Goal: Task Accomplishment & Management: Use online tool/utility

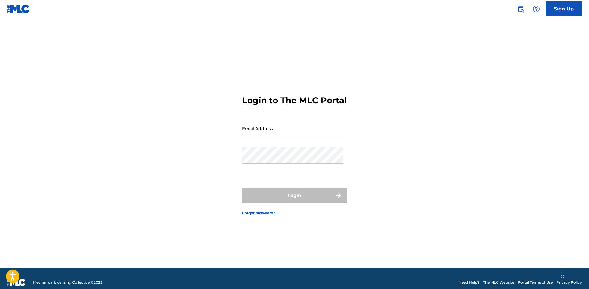
click at [305, 137] on input "Email Address" at bounding box center [292, 128] width 101 height 17
type input "[PERSON_NAME][EMAIL_ADDRESS][DOMAIN_NAME]"
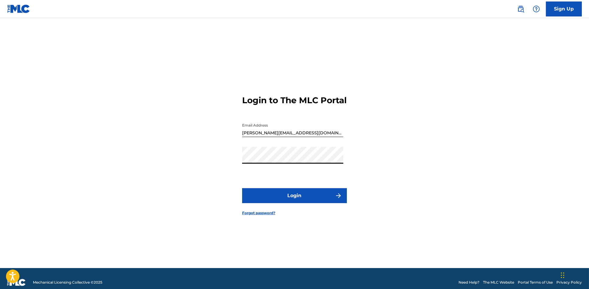
click at [279, 194] on button "Login" at bounding box center [294, 195] width 105 height 15
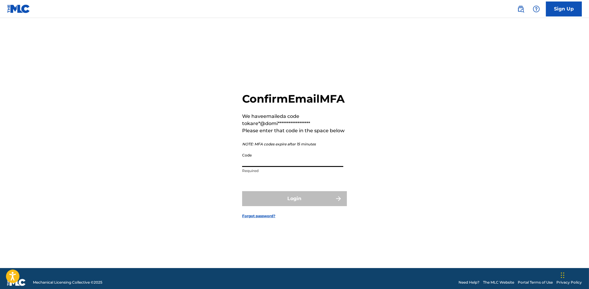
click at [318, 163] on input "Code" at bounding box center [292, 158] width 101 height 17
paste input "769105"
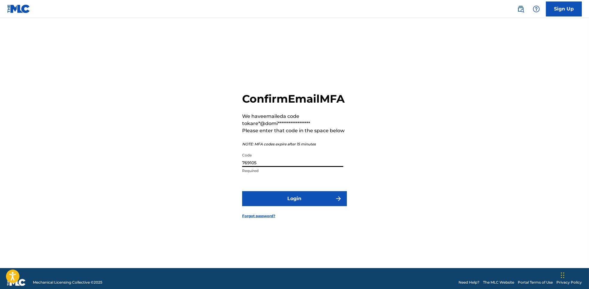
type input "769105"
click at [312, 200] on button "Login" at bounding box center [294, 198] width 105 height 15
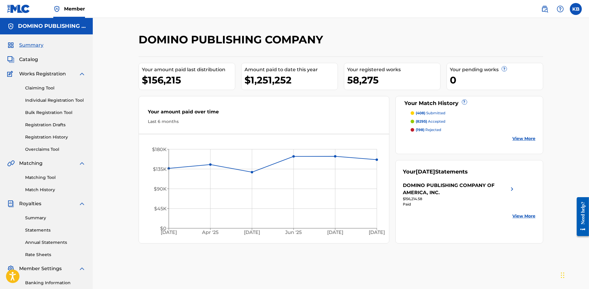
click at [45, 177] on link "Matching Tool" at bounding box center [55, 177] width 60 height 6
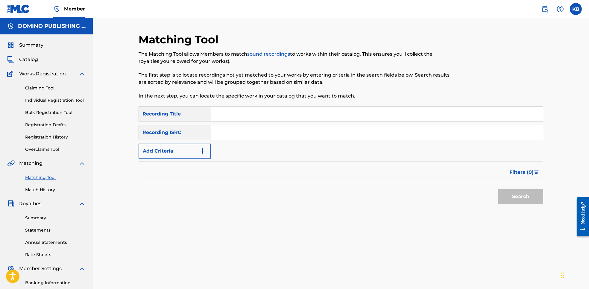
click at [385, 115] on input "Search Form" at bounding box center [377, 114] width 332 height 14
paste input "MURDERER (SPARHAWK)"
type input "MURDERER"
click at [180, 155] on button "Add Criteria" at bounding box center [175, 151] width 72 height 15
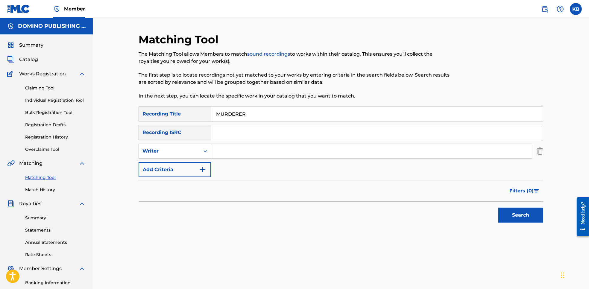
click at [256, 146] on input "Search Form" at bounding box center [371, 151] width 321 height 14
paste input "MURDERER (SPARHAWK)"
type input "SPARHAWK"
click at [498, 208] on button "Search" at bounding box center [520, 215] width 45 height 15
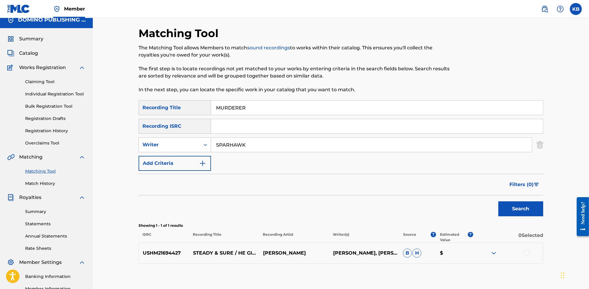
scroll to position [7, 0]
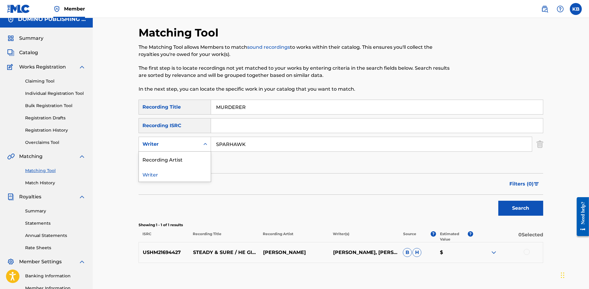
click at [183, 145] on div "Writer" at bounding box center [169, 144] width 54 height 7
click at [177, 162] on div "Recording Artist" at bounding box center [175, 159] width 72 height 15
click at [256, 153] on div "SearchWithCriteria24d9c254-e0fb-4d53-88bd-e3bd0f6d1a7b Recording Title MURDERER…" at bounding box center [341, 135] width 405 height 71
click at [258, 146] on input "Search Form" at bounding box center [371, 144] width 321 height 14
type input "low"
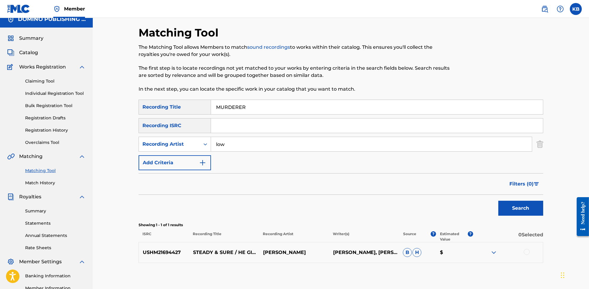
click at [498, 201] on button "Search" at bounding box center [520, 208] width 45 height 15
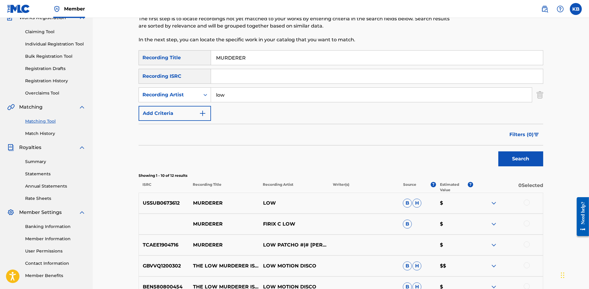
scroll to position [60, 0]
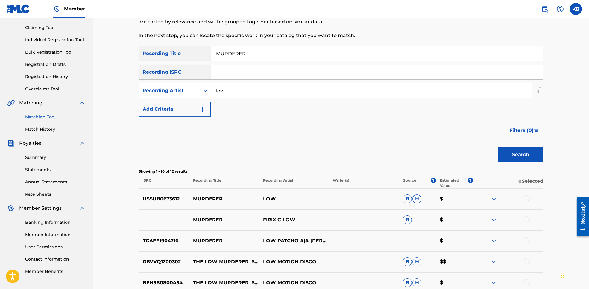
click at [527, 196] on div at bounding box center [527, 198] width 6 height 6
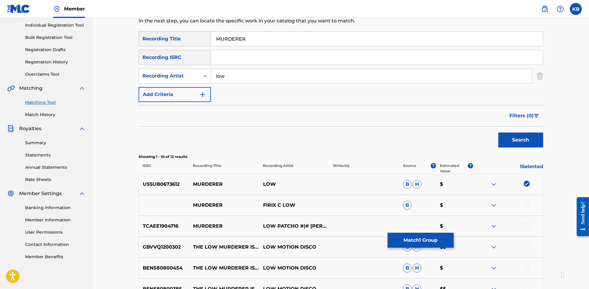
scroll to position [114, 0]
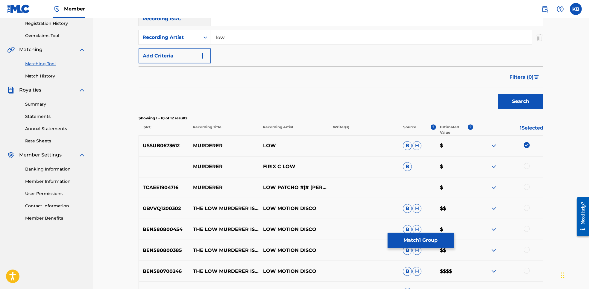
click at [408, 235] on button "Match 1 Group" at bounding box center [420, 240] width 66 height 15
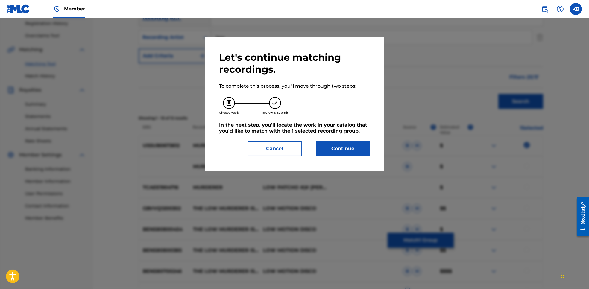
click at [345, 154] on button "Continue" at bounding box center [343, 148] width 54 height 15
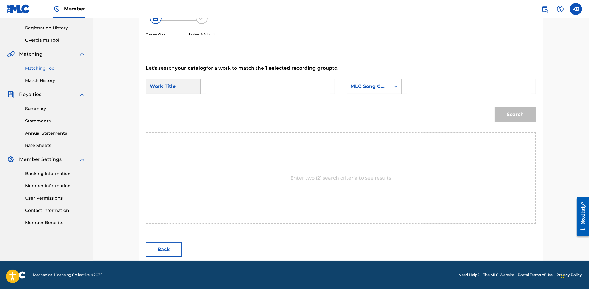
click at [279, 87] on input "Search Form" at bounding box center [268, 86] width 124 height 14
paste input "MURDERER (SPARHAWK)"
type input "MURDERER"
click at [382, 81] on div "MLC Song Code" at bounding box center [368, 86] width 43 height 11
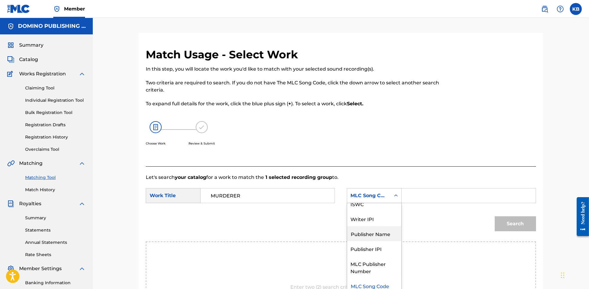
scroll to position [0, 0]
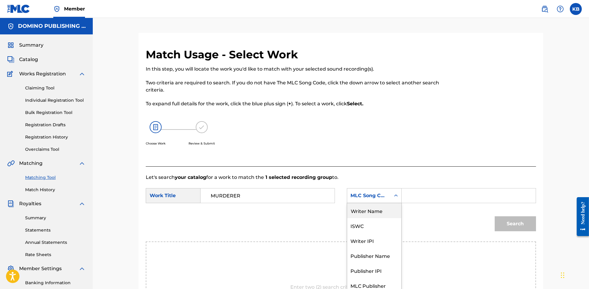
click at [372, 209] on div "Writer Name" at bounding box center [374, 210] width 54 height 15
click at [433, 194] on input "Search Form" at bounding box center [469, 195] width 124 height 14
paste input "MURDERER (SPARHAWK)"
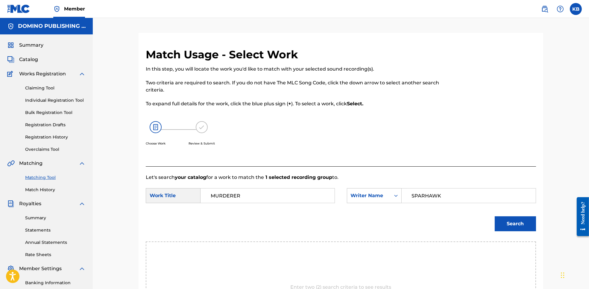
type input "SPARHAWK"
click at [495, 216] on button "Search" at bounding box center [515, 223] width 41 height 15
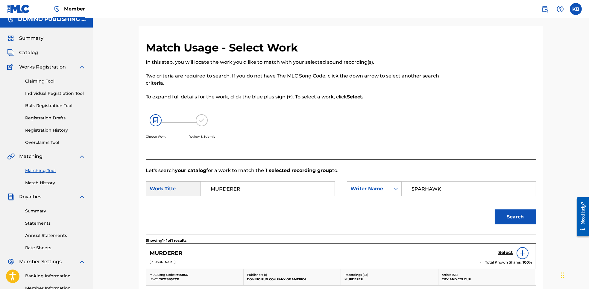
scroll to position [84, 0]
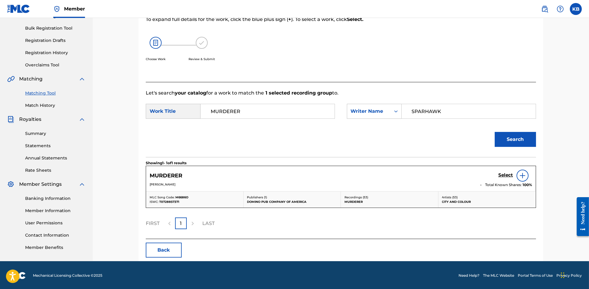
click at [502, 178] on link "Select" at bounding box center [505, 175] width 15 height 7
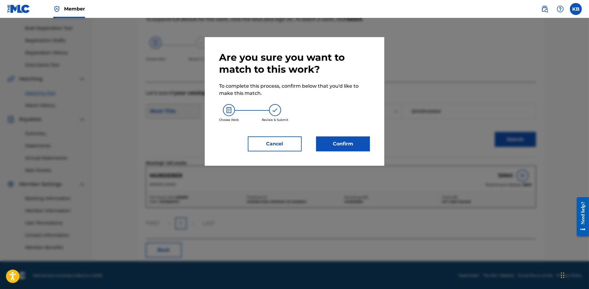
click at [340, 144] on button "Confirm" at bounding box center [343, 143] width 54 height 15
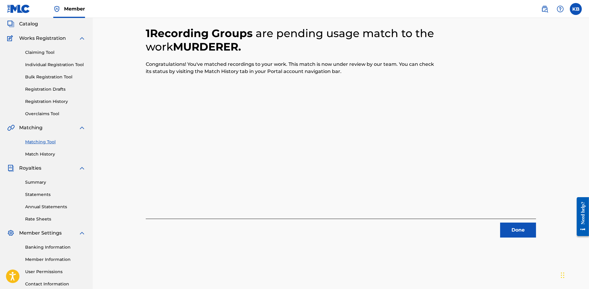
scroll to position [0, 0]
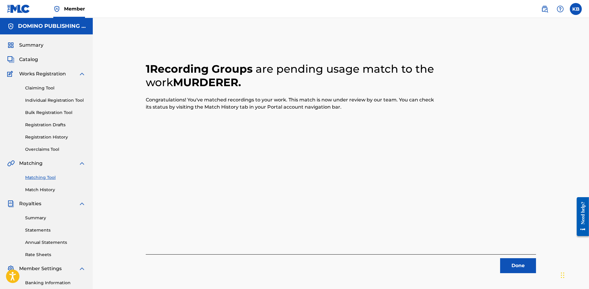
click at [518, 266] on button "Done" at bounding box center [518, 265] width 36 height 15
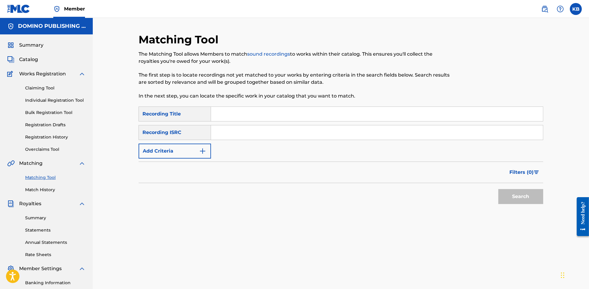
click at [362, 113] on input "Search Form" at bounding box center [377, 114] width 332 height 14
paste input "LOVERS IN THE PARKING LOT ([PERSON_NAME]/[PERSON_NAME]/[PERSON_NAME])"
type input "LOVERS IN THE PARKING LOT"
click at [144, 155] on button "Add Criteria" at bounding box center [175, 151] width 72 height 15
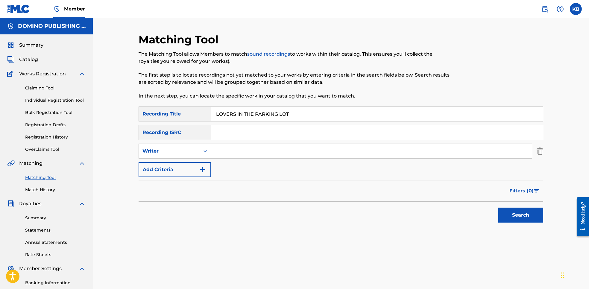
click at [254, 152] on input "Search Form" at bounding box center [371, 151] width 321 height 14
paste input "LOVERS IN THE PARKING LOT ([PERSON_NAME]/[PERSON_NAME]/[PERSON_NAME])"
type input "[PERSON_NAME]/[PERSON_NAME]/[PERSON_NAME]"
click at [498, 208] on button "Search" at bounding box center [520, 215] width 45 height 15
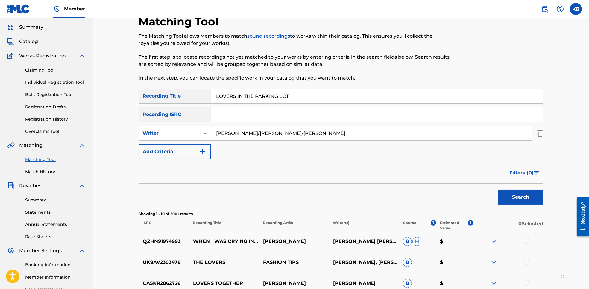
scroll to position [18, 0]
click at [538, 136] on img "Search Form" at bounding box center [539, 132] width 7 height 15
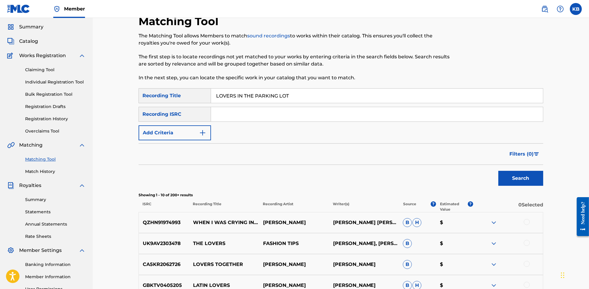
click at [522, 181] on button "Search" at bounding box center [520, 178] width 45 height 15
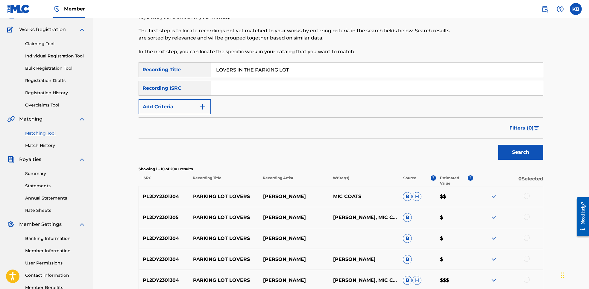
scroll to position [0, 0]
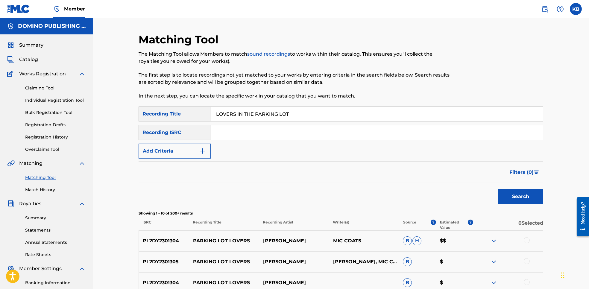
click at [182, 149] on button "Add Criteria" at bounding box center [175, 151] width 72 height 15
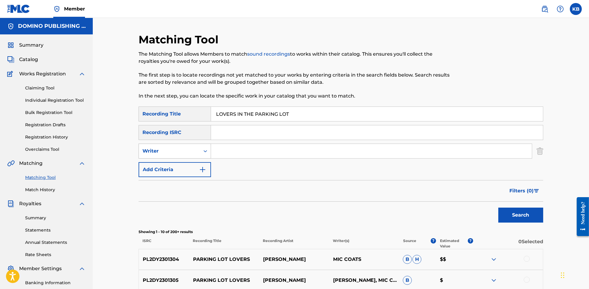
click at [184, 149] on div "Writer" at bounding box center [169, 151] width 54 height 7
click at [171, 164] on div "Recording Artist" at bounding box center [175, 166] width 72 height 15
click at [244, 153] on input "Search Form" at bounding box center [371, 151] width 321 height 14
type input "solange"
click at [498, 208] on button "Search" at bounding box center [520, 215] width 45 height 15
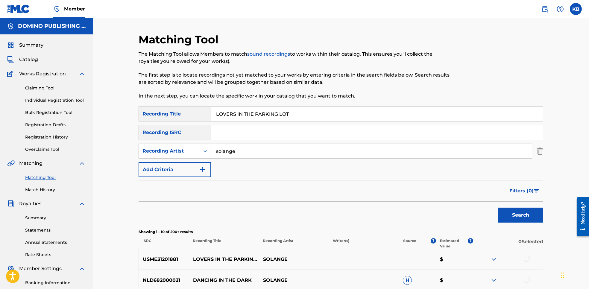
scroll to position [56, 0]
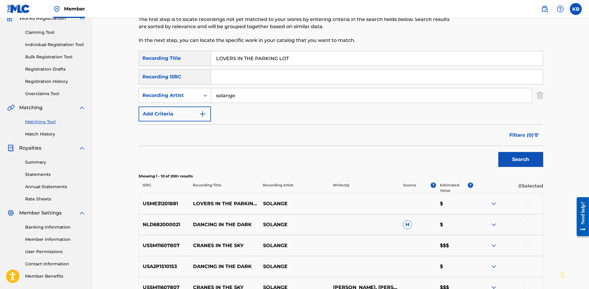
click at [528, 204] on div at bounding box center [527, 203] width 6 height 6
click at [438, 244] on button "Match 1 Group" at bounding box center [420, 240] width 66 height 15
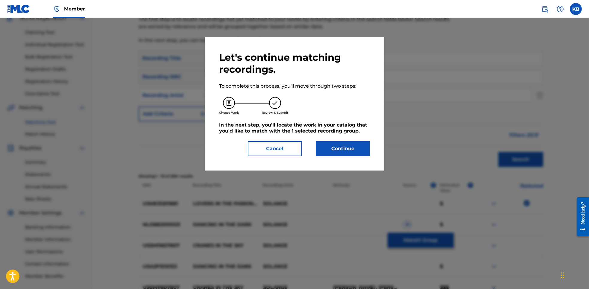
click at [339, 153] on button "Continue" at bounding box center [343, 148] width 54 height 15
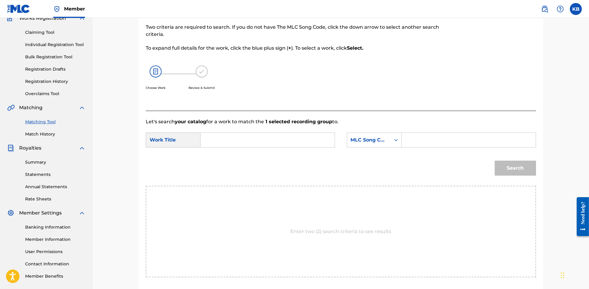
click at [286, 136] on input "Search Form" at bounding box center [268, 140] width 124 height 14
paste input "LOVERS IN THE PARKING LOT ([PERSON_NAME]/[PERSON_NAME]/[PERSON_NAME])"
type input "LOVERS IN THE PARKING LOT"
click at [378, 142] on div "MLC Song Code" at bounding box center [369, 139] width 36 height 7
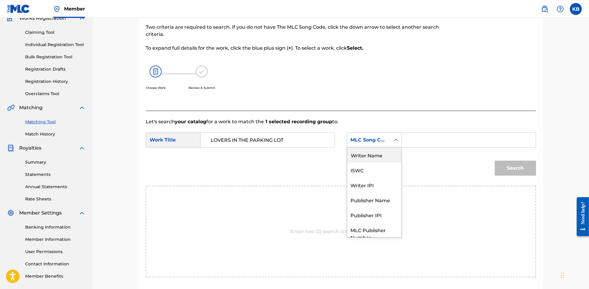
click at [371, 153] on div "Writer Name" at bounding box center [374, 155] width 54 height 15
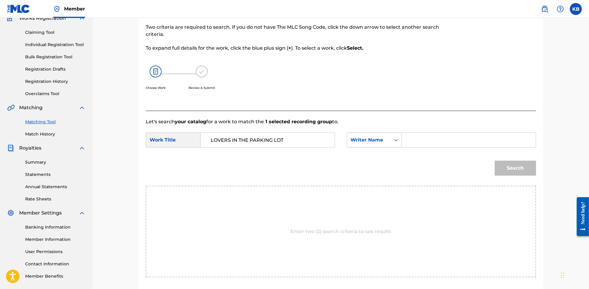
click at [432, 141] on input "Search Form" at bounding box center [469, 140] width 124 height 14
paste input "LOVERS IN THE PARKING LOT ([PERSON_NAME]/[PERSON_NAME]/[PERSON_NAME])"
type input "[PERSON_NAME]"
click at [495, 161] on button "Search" at bounding box center [515, 168] width 41 height 15
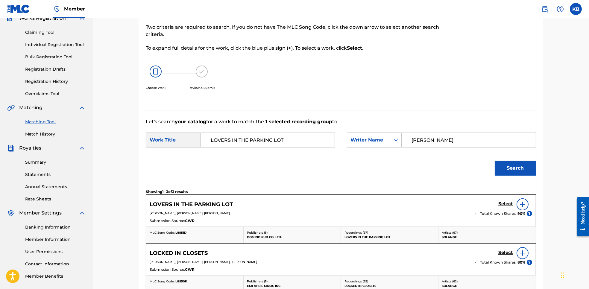
click at [503, 203] on h5 "Select" at bounding box center [505, 204] width 15 height 6
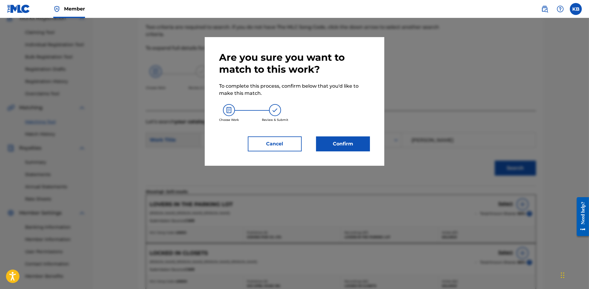
click at [348, 142] on button "Confirm" at bounding box center [343, 143] width 54 height 15
